Goal: Task Accomplishment & Management: Manage account settings

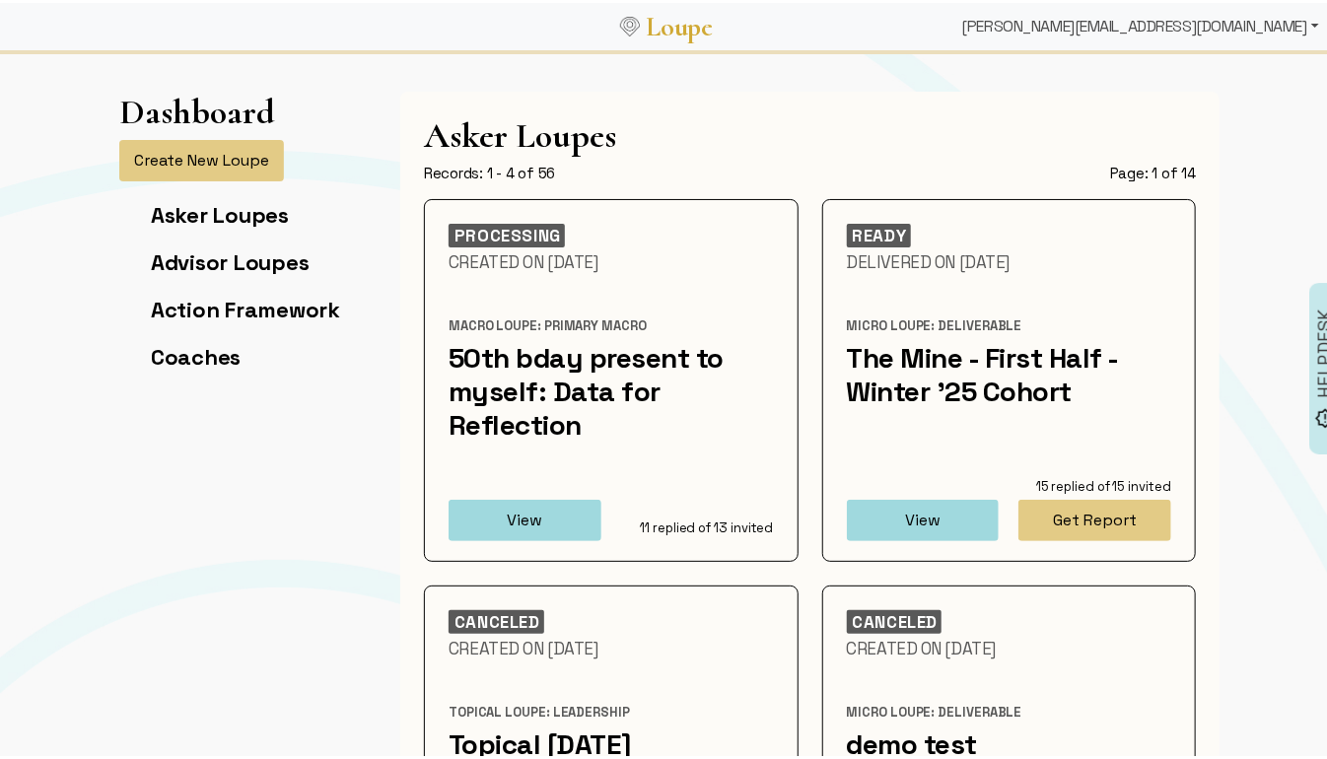
click at [1236, 26] on div "[PERSON_NAME][EMAIL_ADDRESS][DOMAIN_NAME]" at bounding box center [1140, 23] width 373 height 39
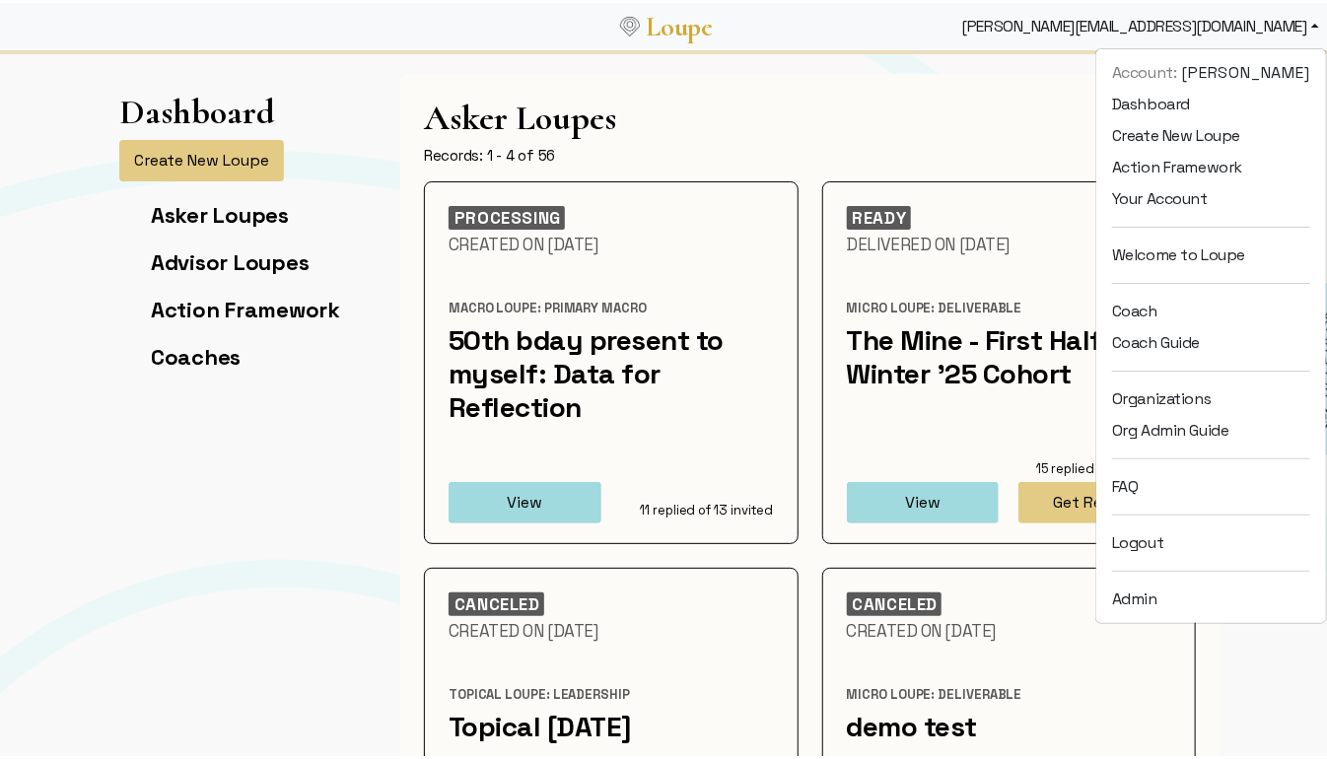
scroll to position [35, 0]
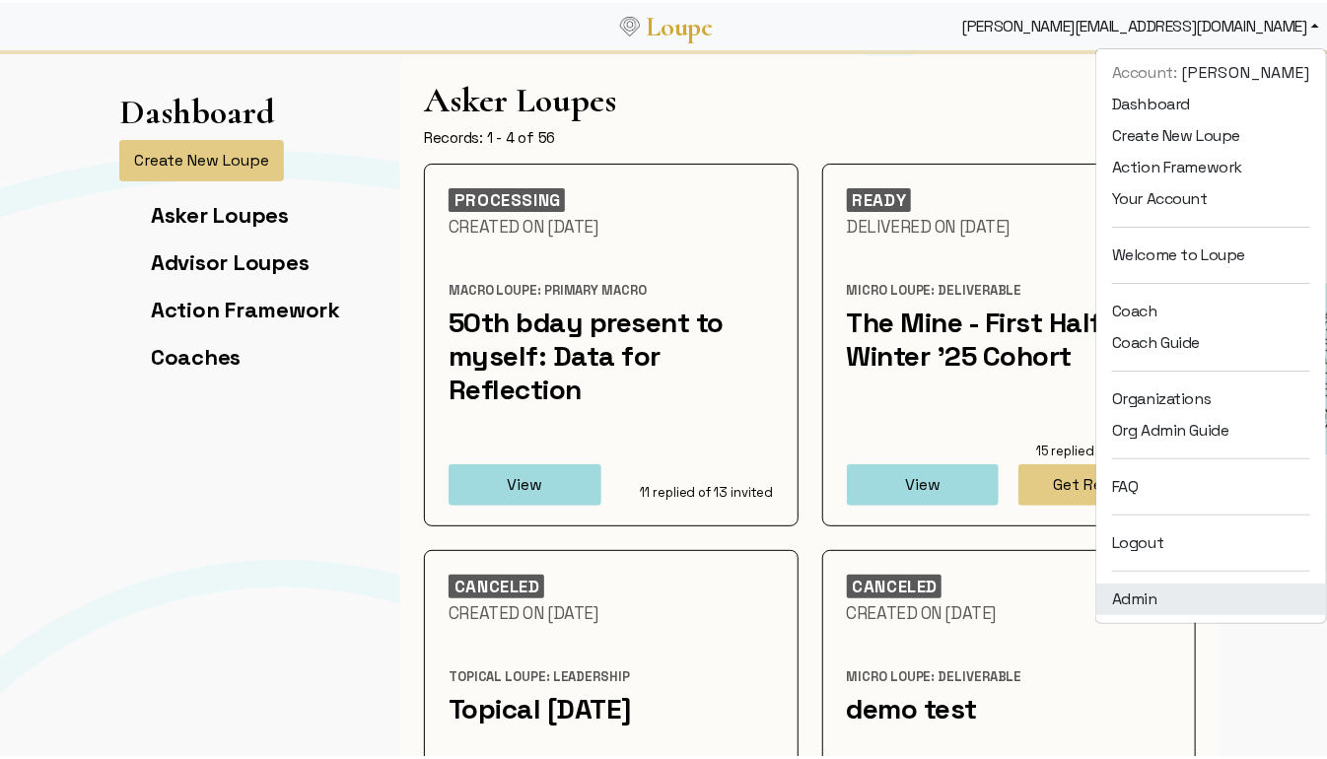
click at [1172, 597] on link "Admin" at bounding box center [1211, 597] width 230 height 32
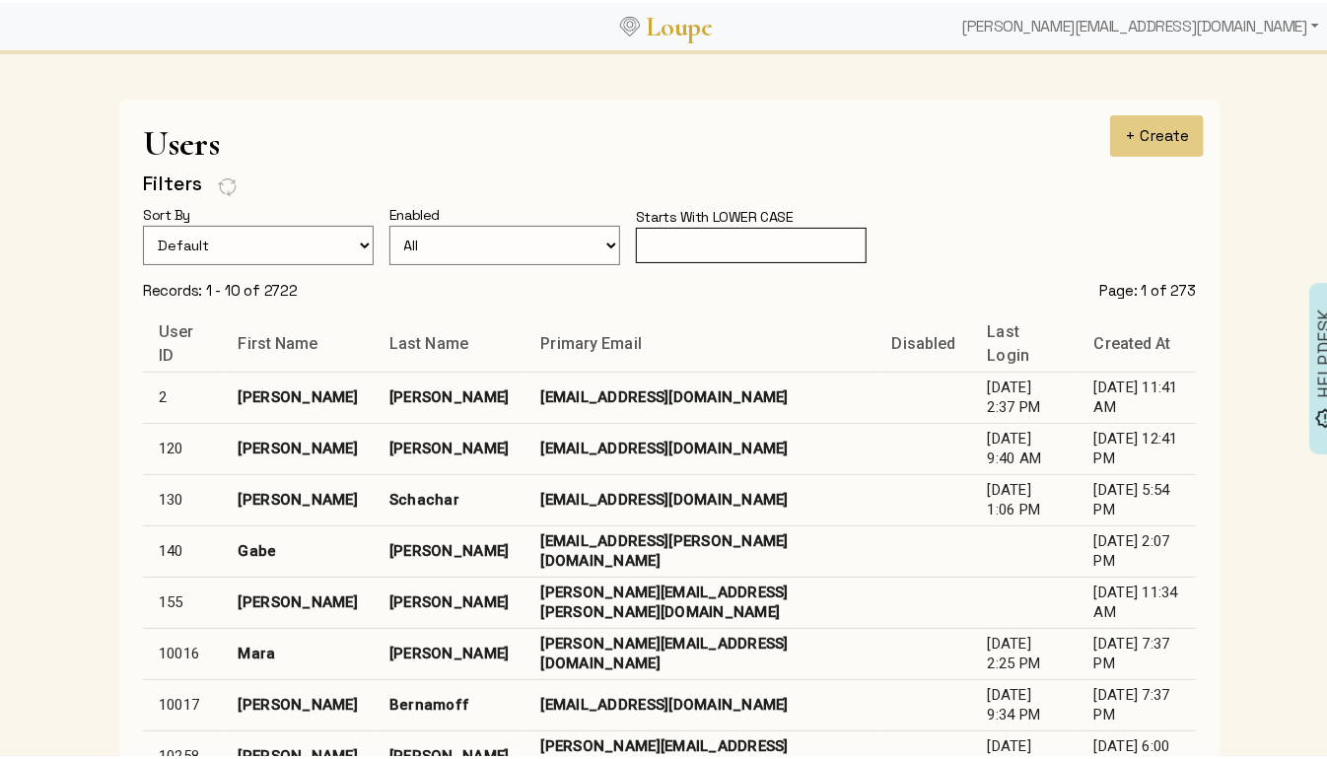
click at [715, 250] on input "text" at bounding box center [751, 243] width 231 height 36
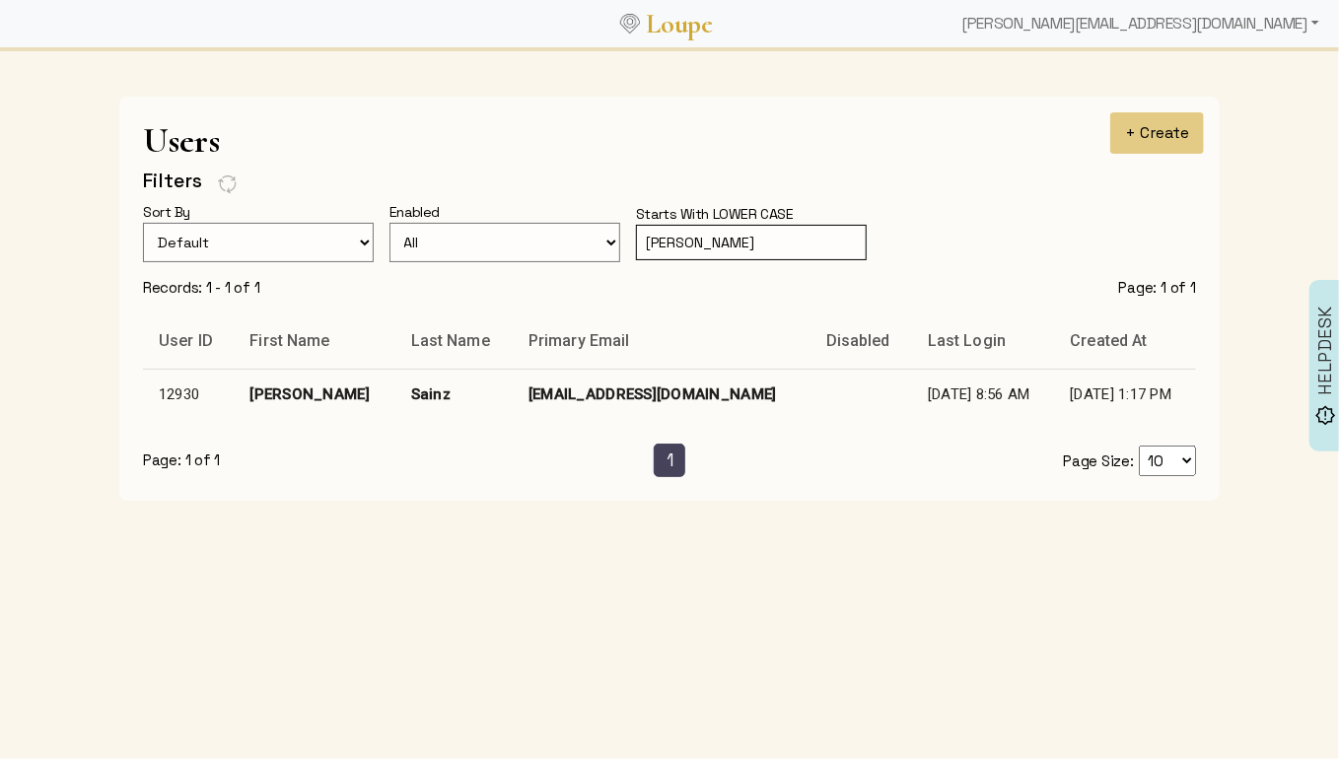
type input "[PERSON_NAME]"
click at [596, 387] on td "[EMAIL_ADDRESS][DOMAIN_NAME]" at bounding box center [662, 394] width 298 height 51
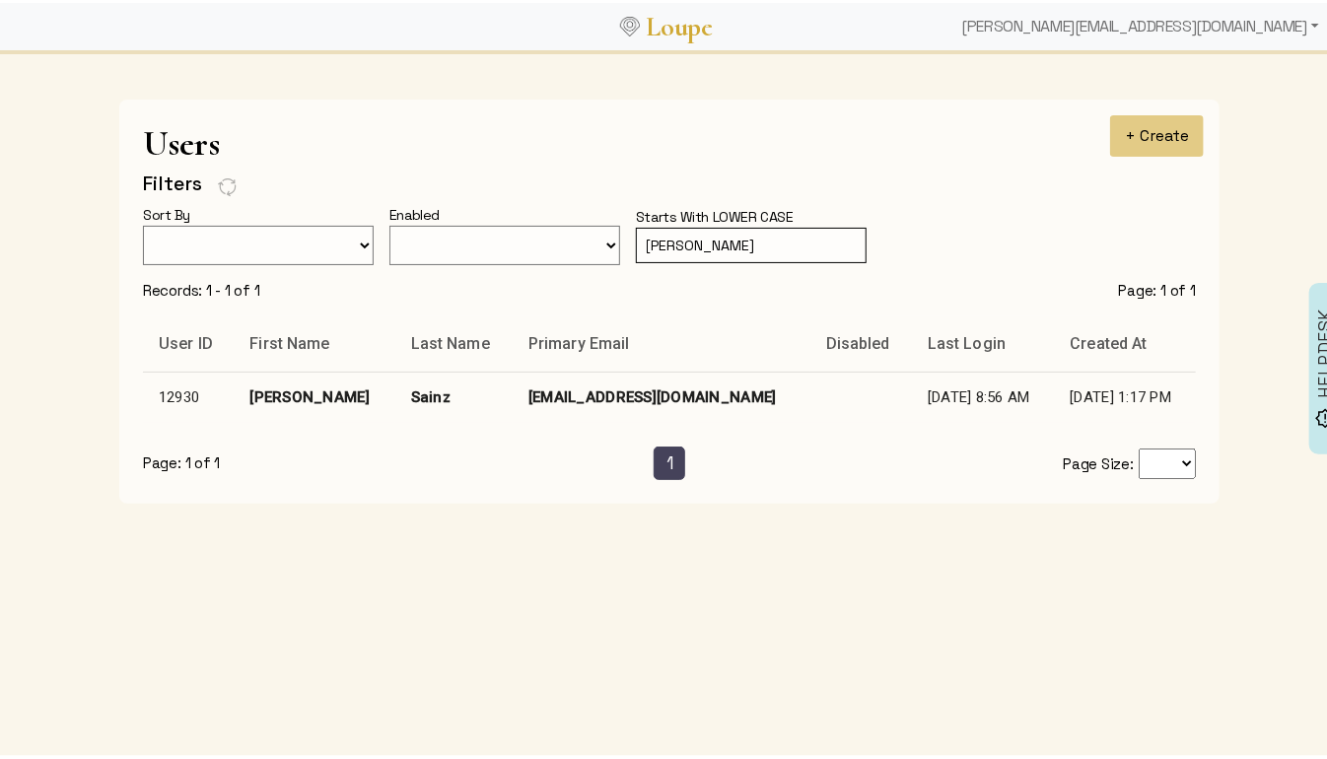
select select
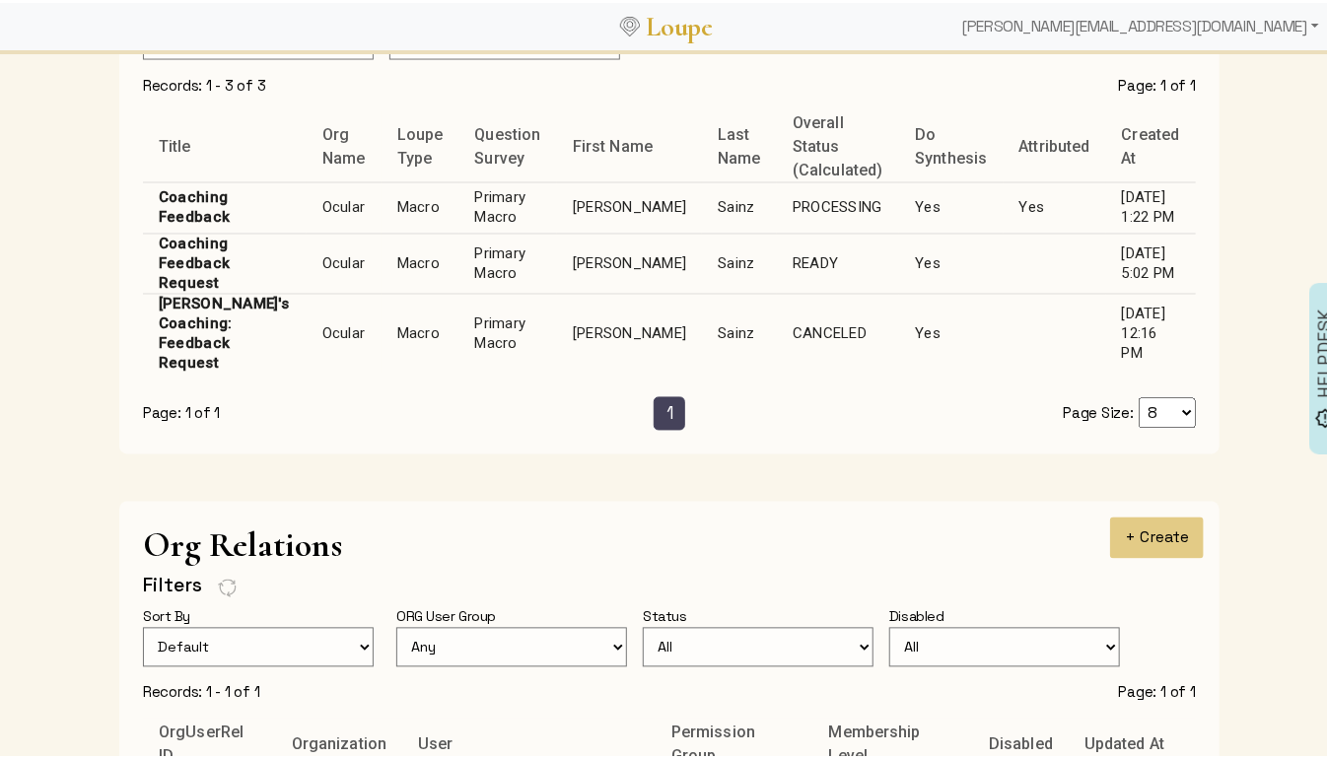
scroll to position [1429, 0]
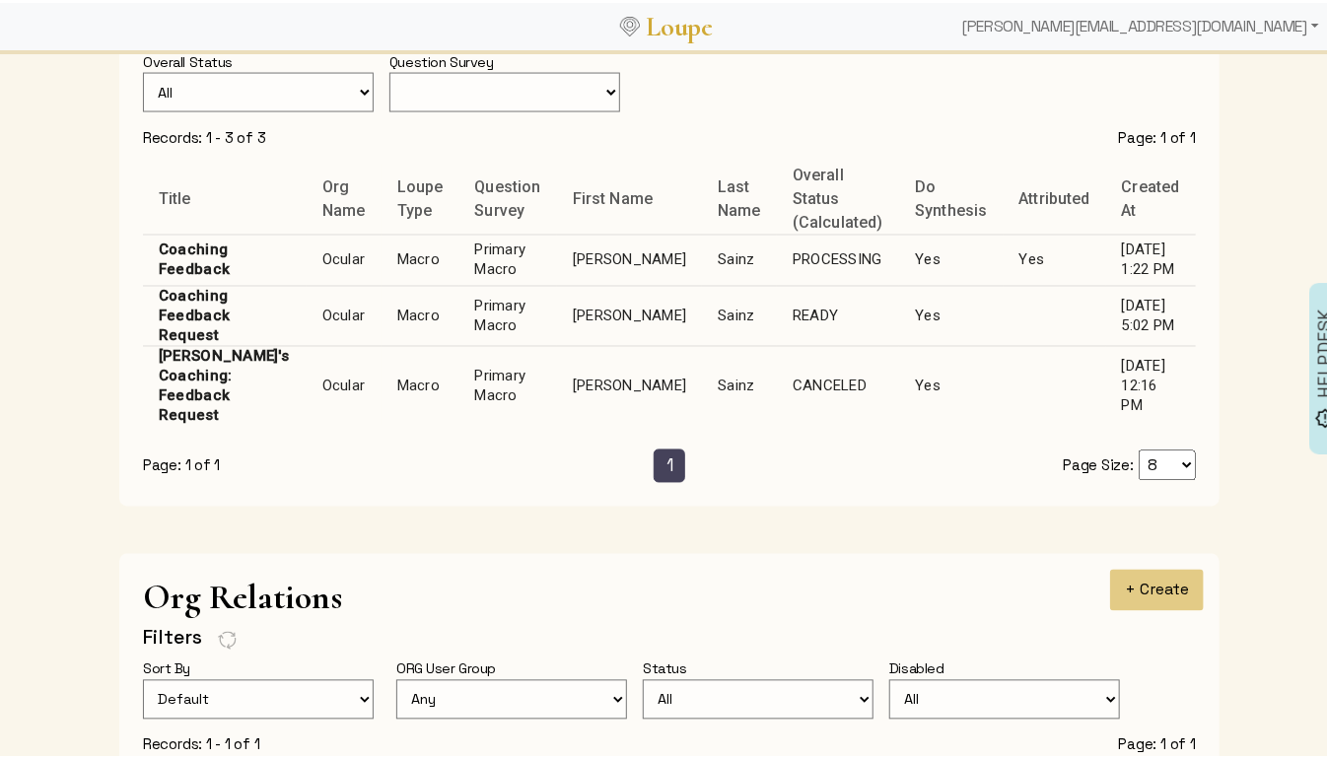
click at [777, 236] on td "PROCESSING" at bounding box center [838, 257] width 122 height 51
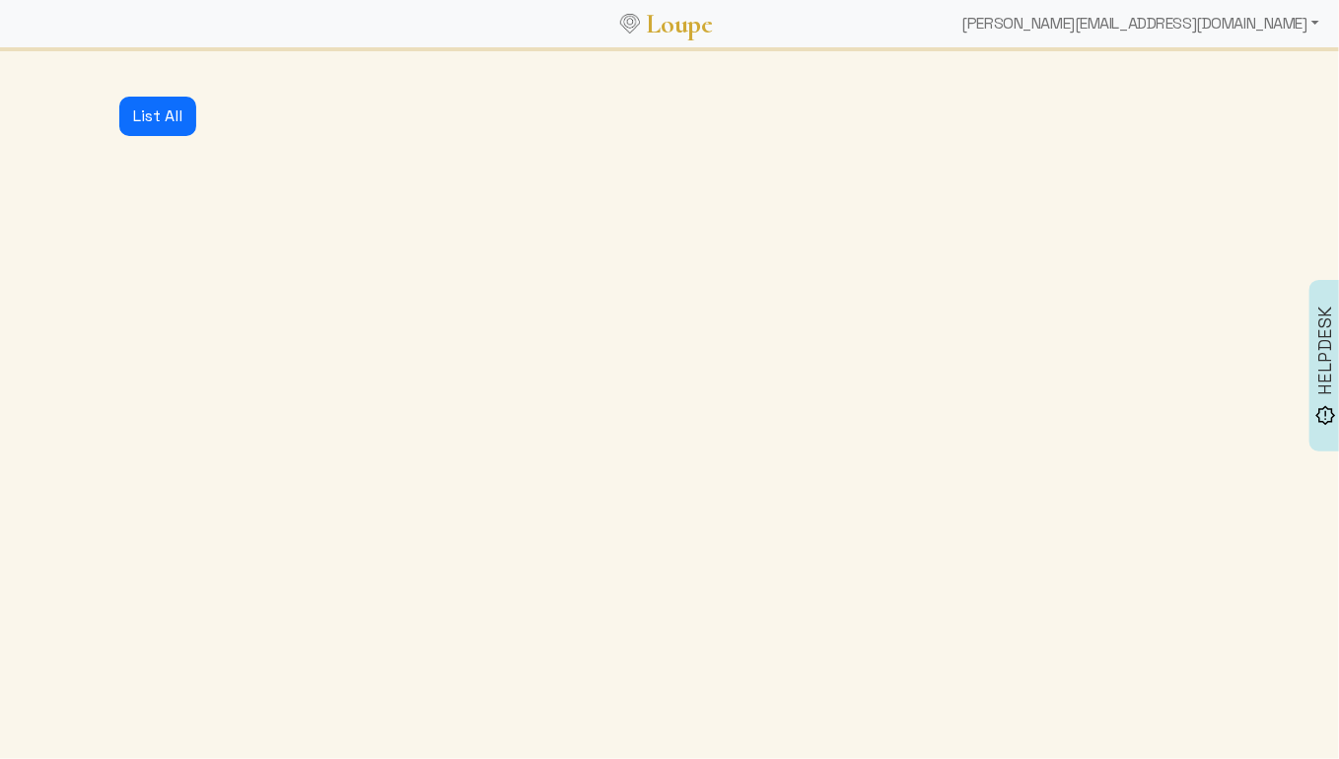
select select "1: CLOSED"
select select "1: PROCESSING"
select select "4: ADVICE_CLOSED"
select select "4: GENERATED"
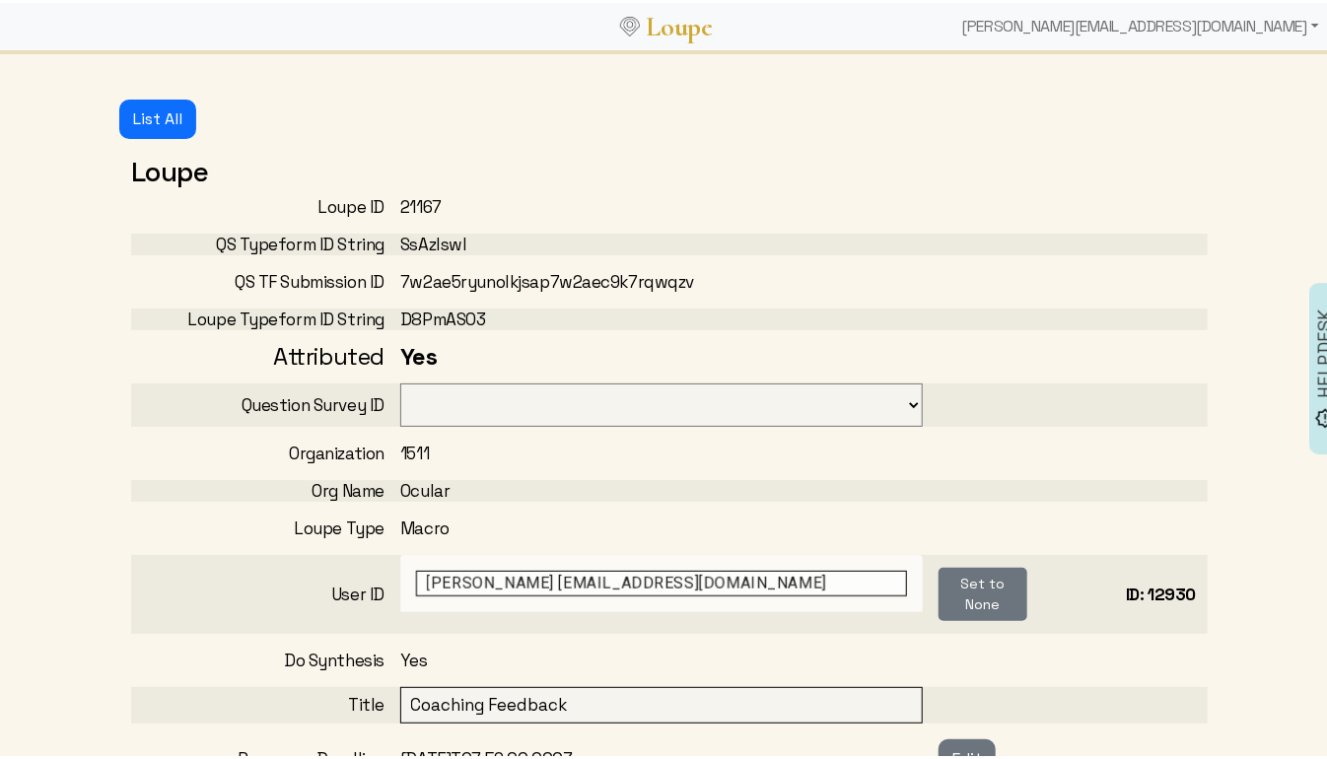
select select "3001"
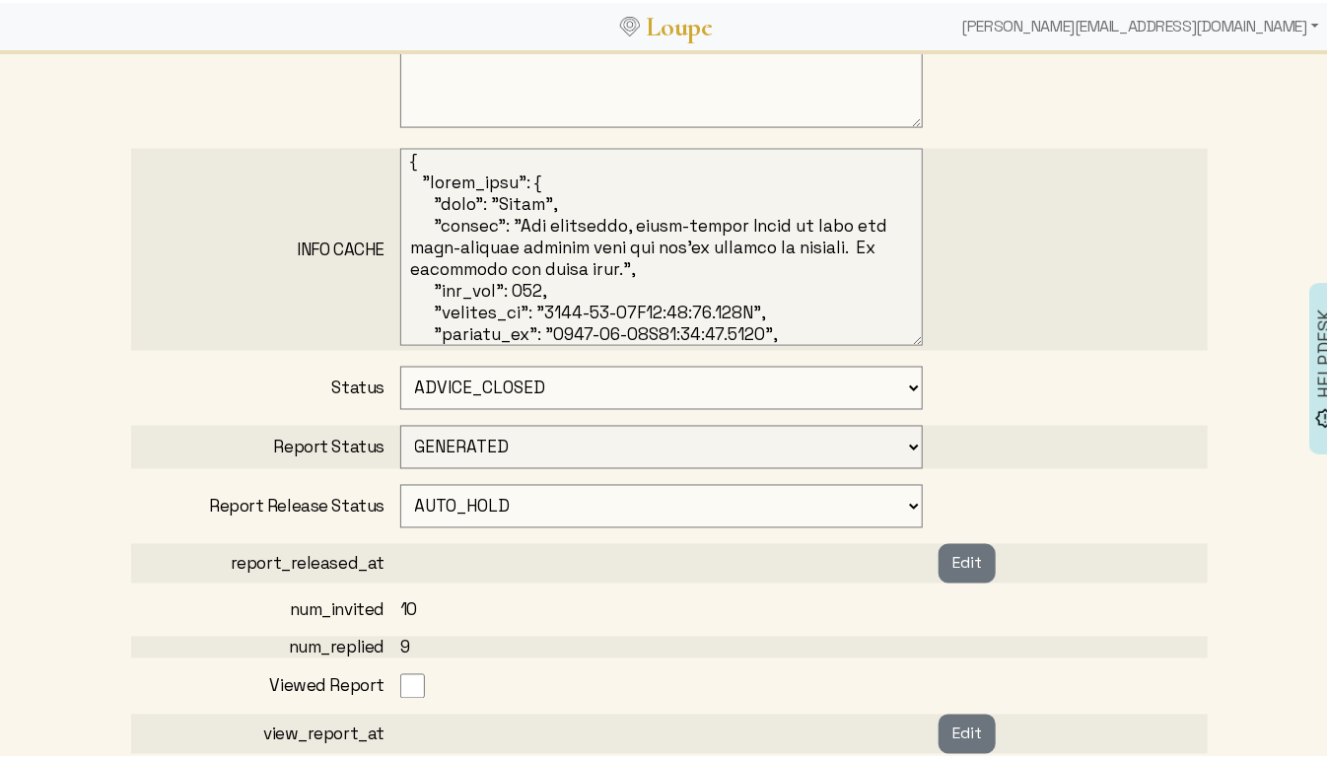
scroll to position [1336, 0]
